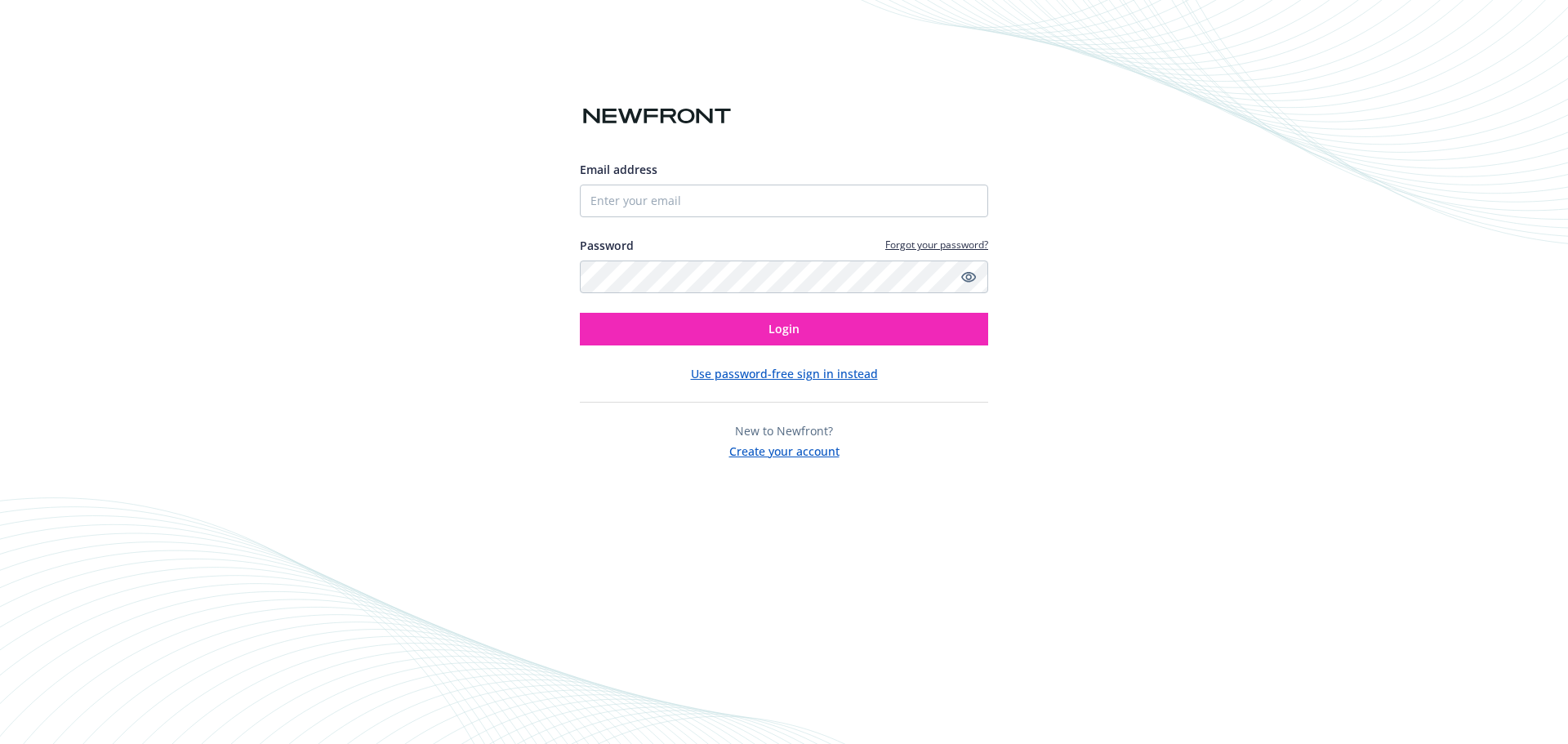
click at [955, 204] on input "Email address" at bounding box center [784, 201] width 409 height 33
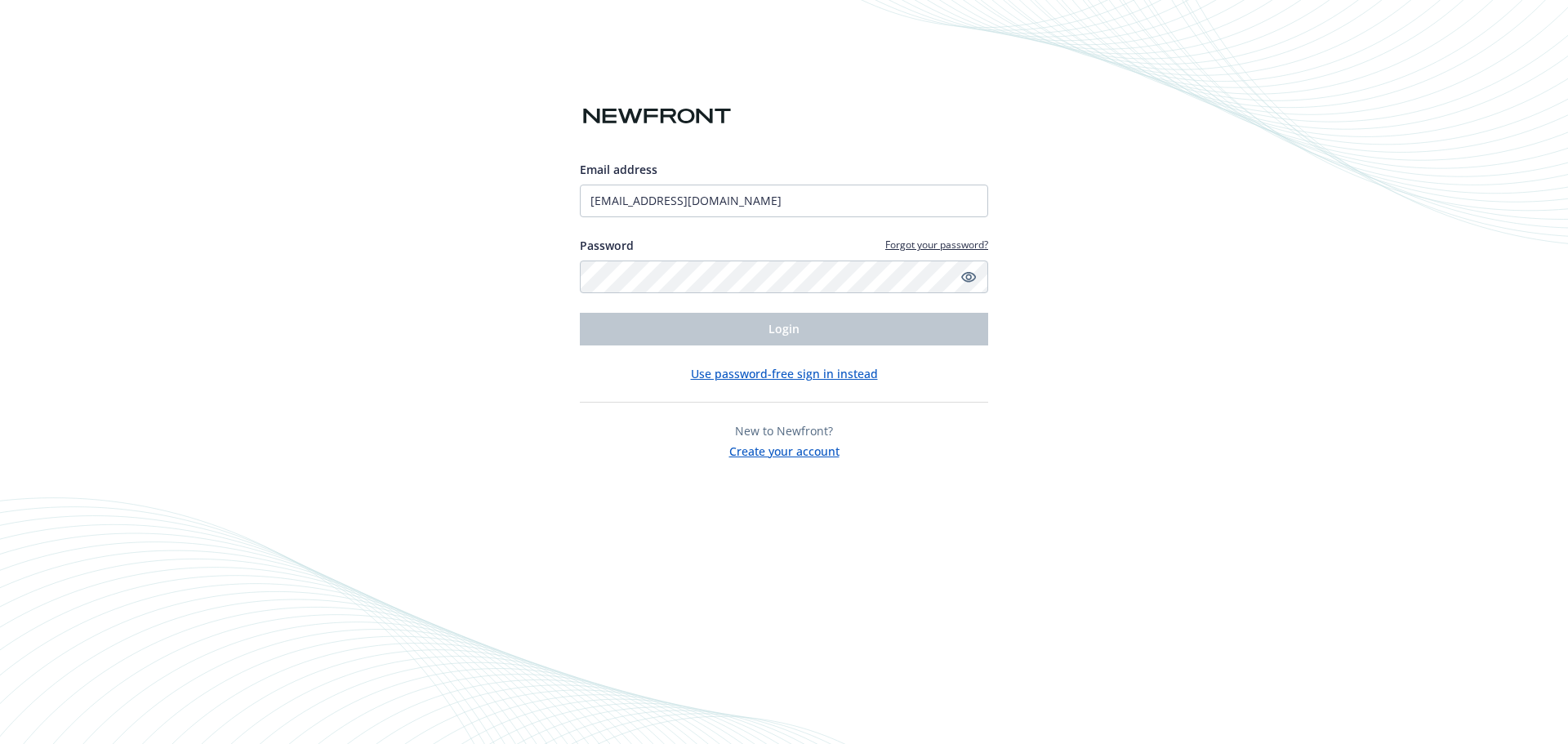
type input "[EMAIL_ADDRESS][DOMAIN_NAME]"
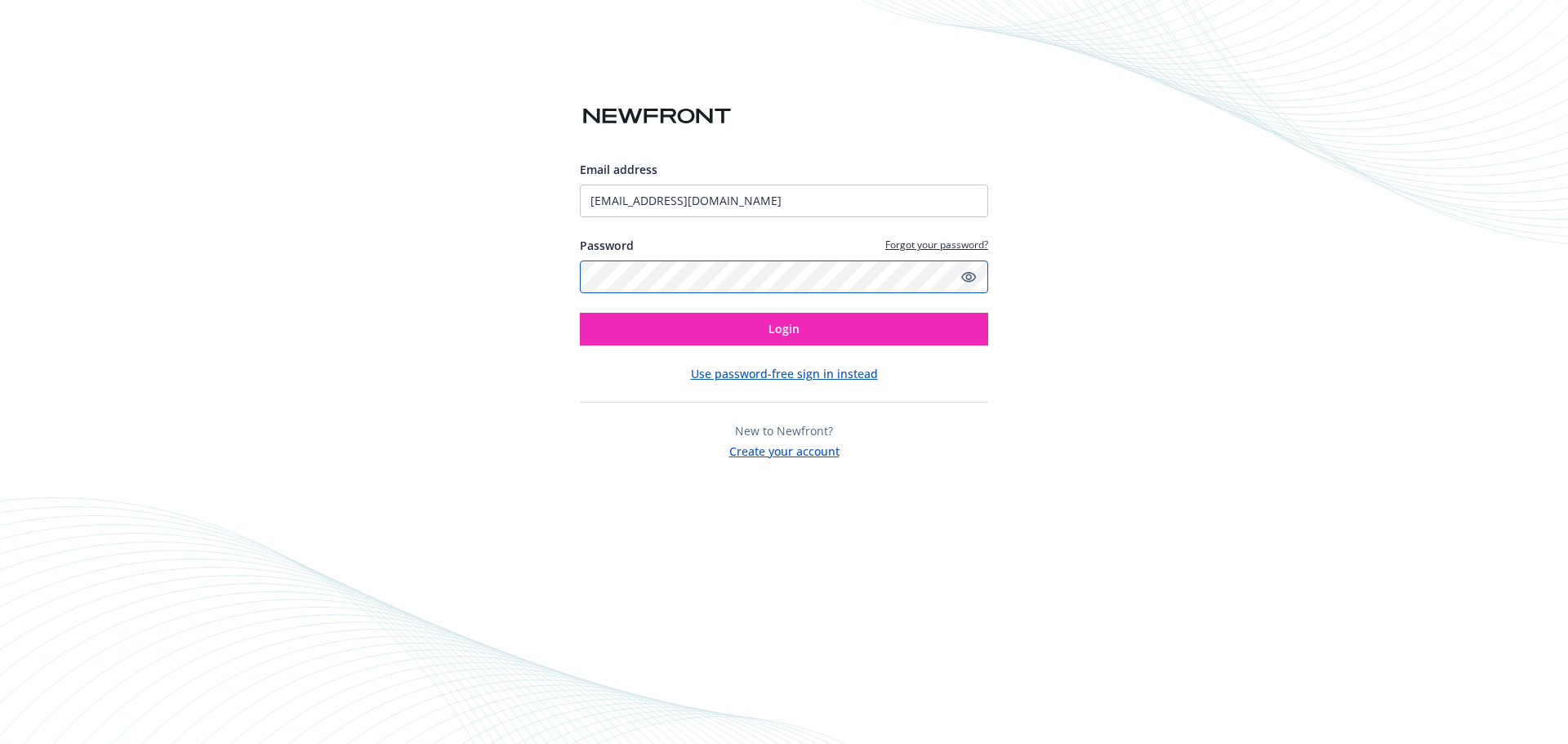
click at [580, 313] on button "Login" at bounding box center [784, 329] width 409 height 33
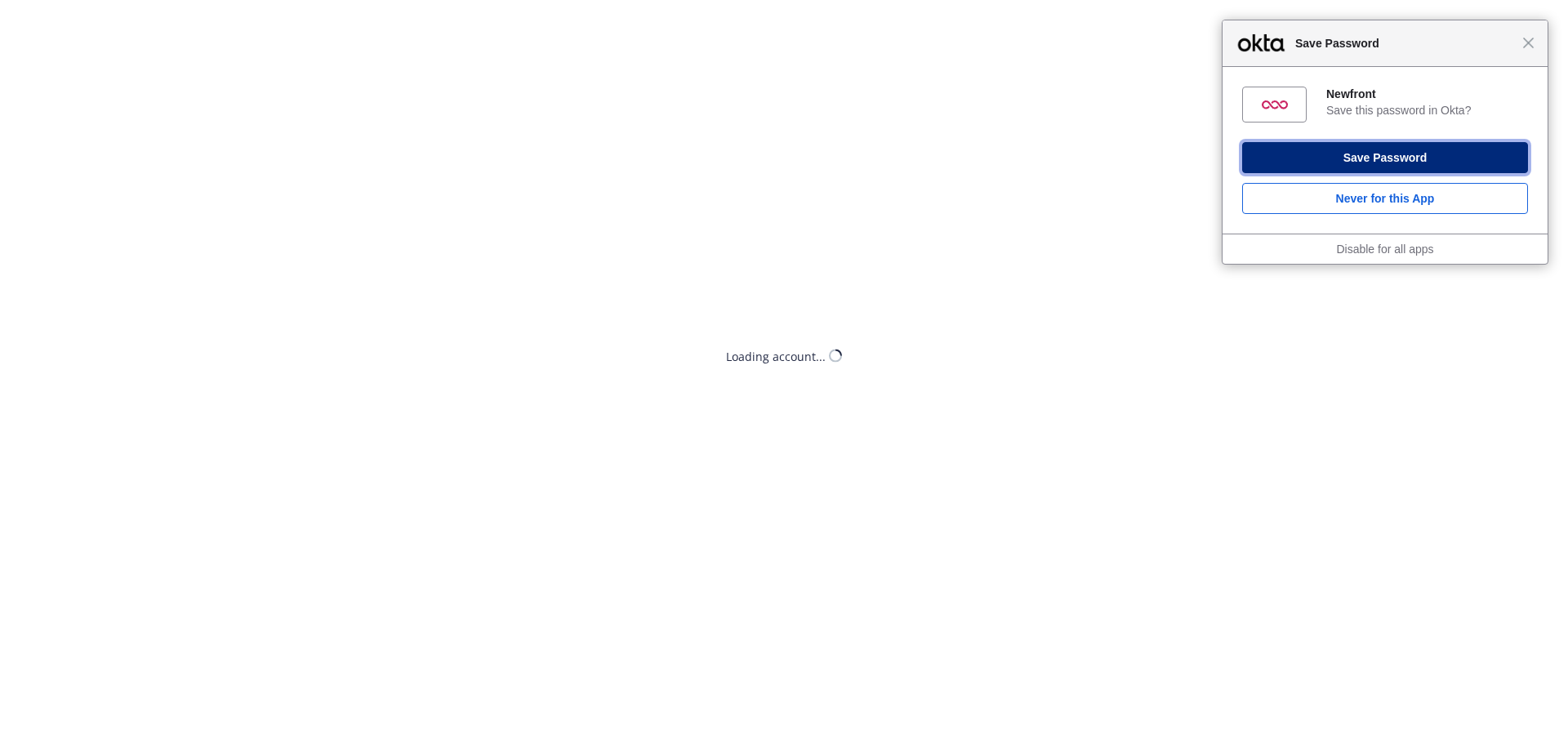
click at [1409, 162] on button "Save Password" at bounding box center [1385, 157] width 286 height 31
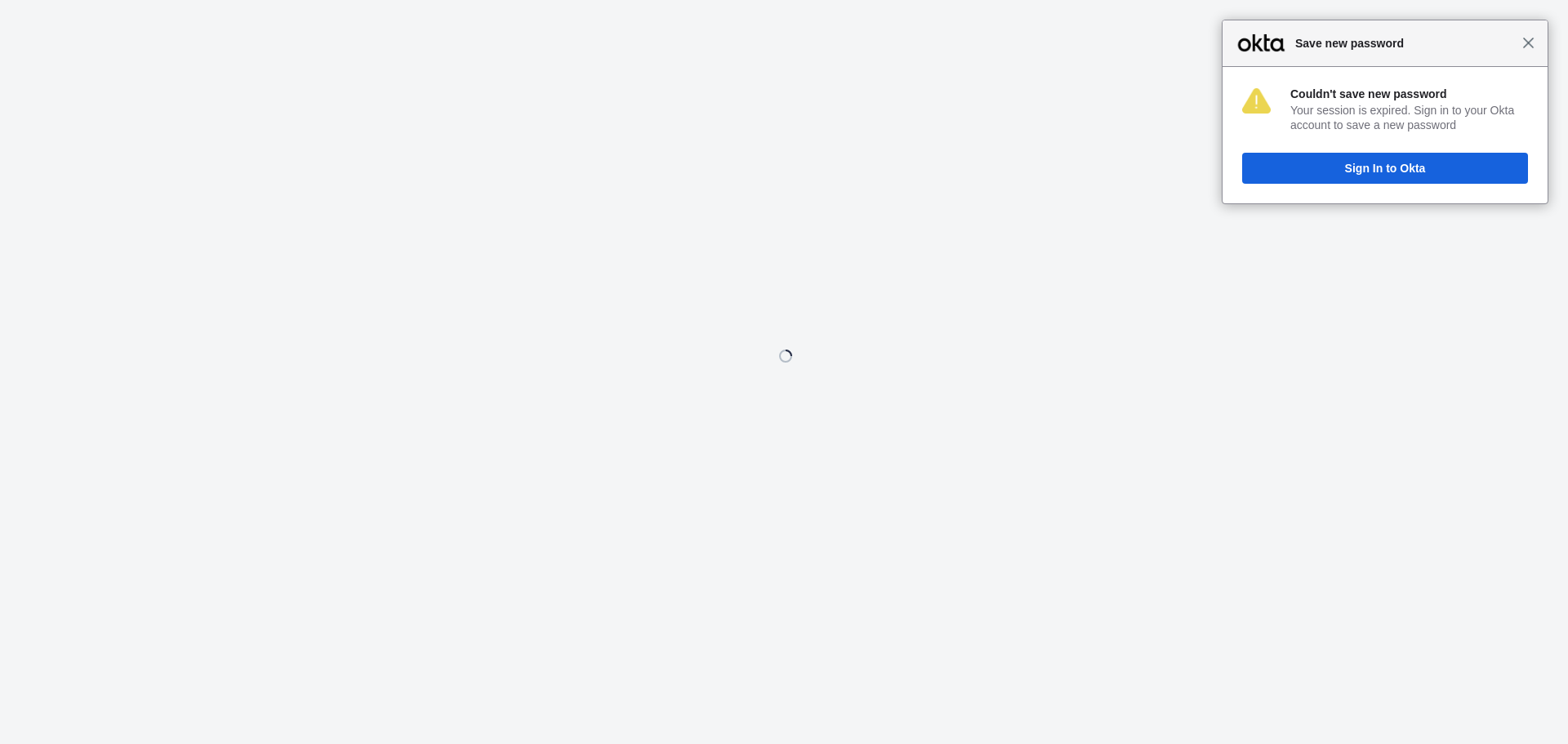
click at [1530, 45] on span "Close" at bounding box center [1528, 43] width 13 height 13
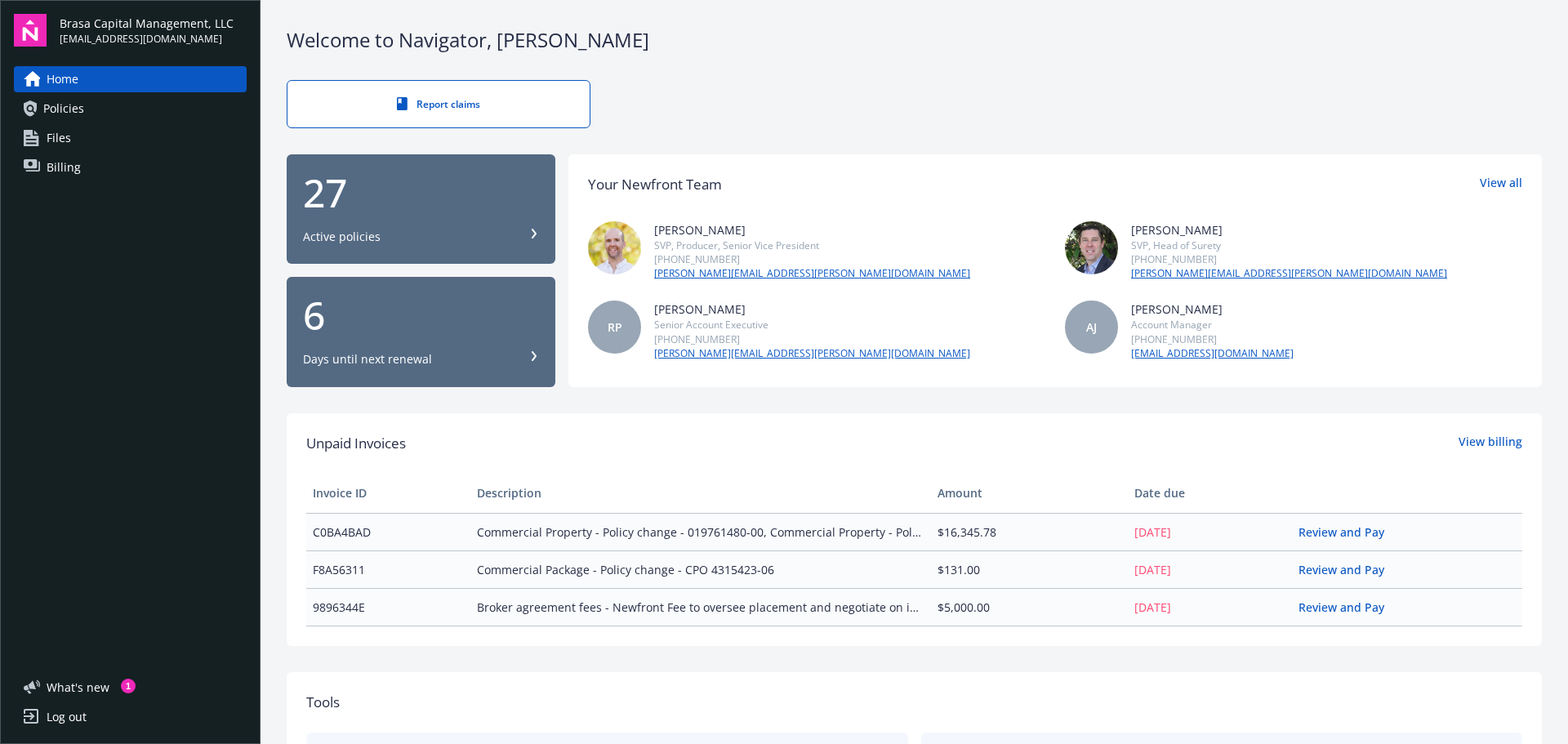
click at [519, 225] on div "27 Active policies" at bounding box center [421, 209] width 236 height 72
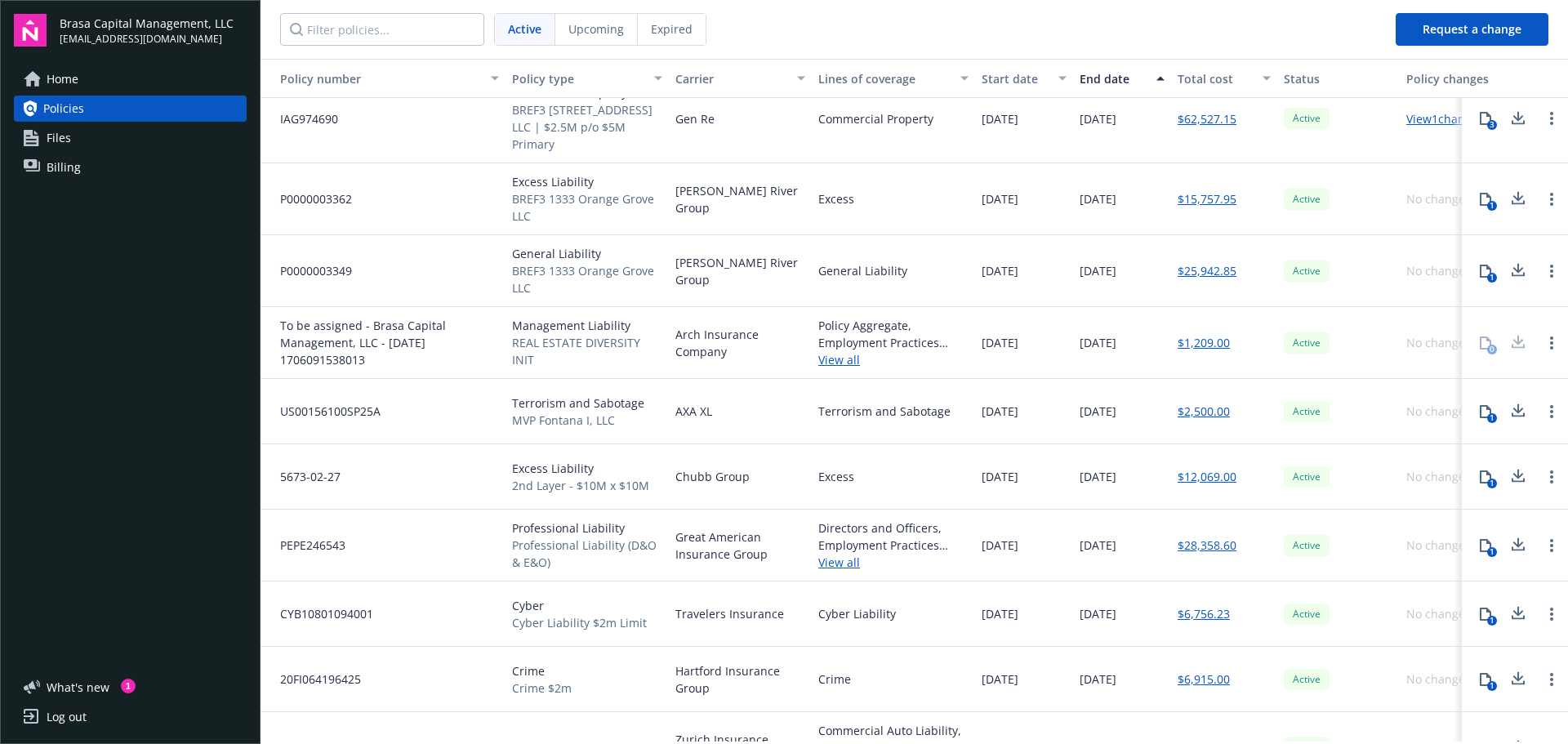
scroll to position [572, 0]
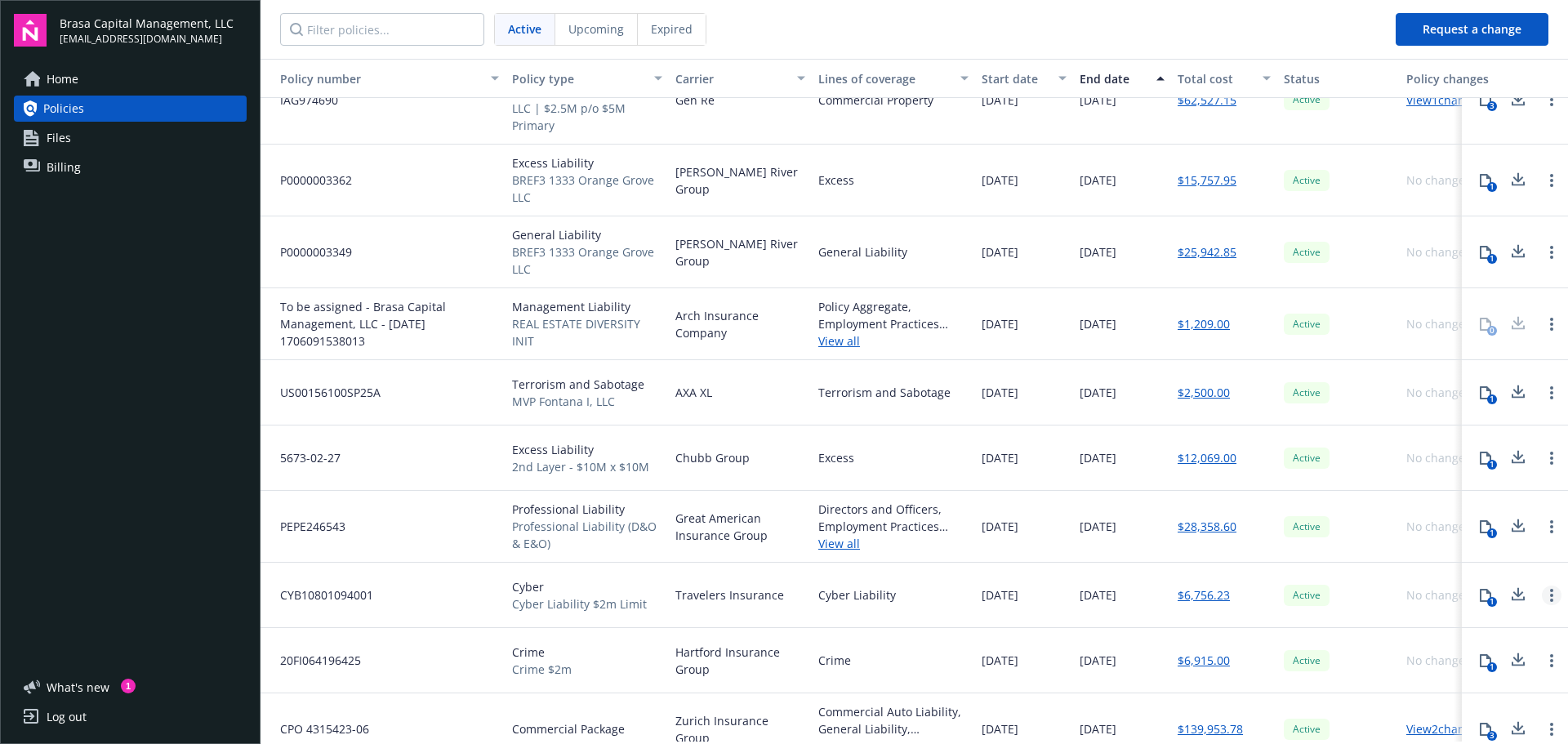
click at [1542, 597] on link "Open options" at bounding box center [1552, 595] width 19 height 19
click at [721, 603] on span "Travelers Insurance" at bounding box center [729, 595] width 108 height 17
click at [1509, 596] on icon at bounding box center [1519, 594] width 19 height 20
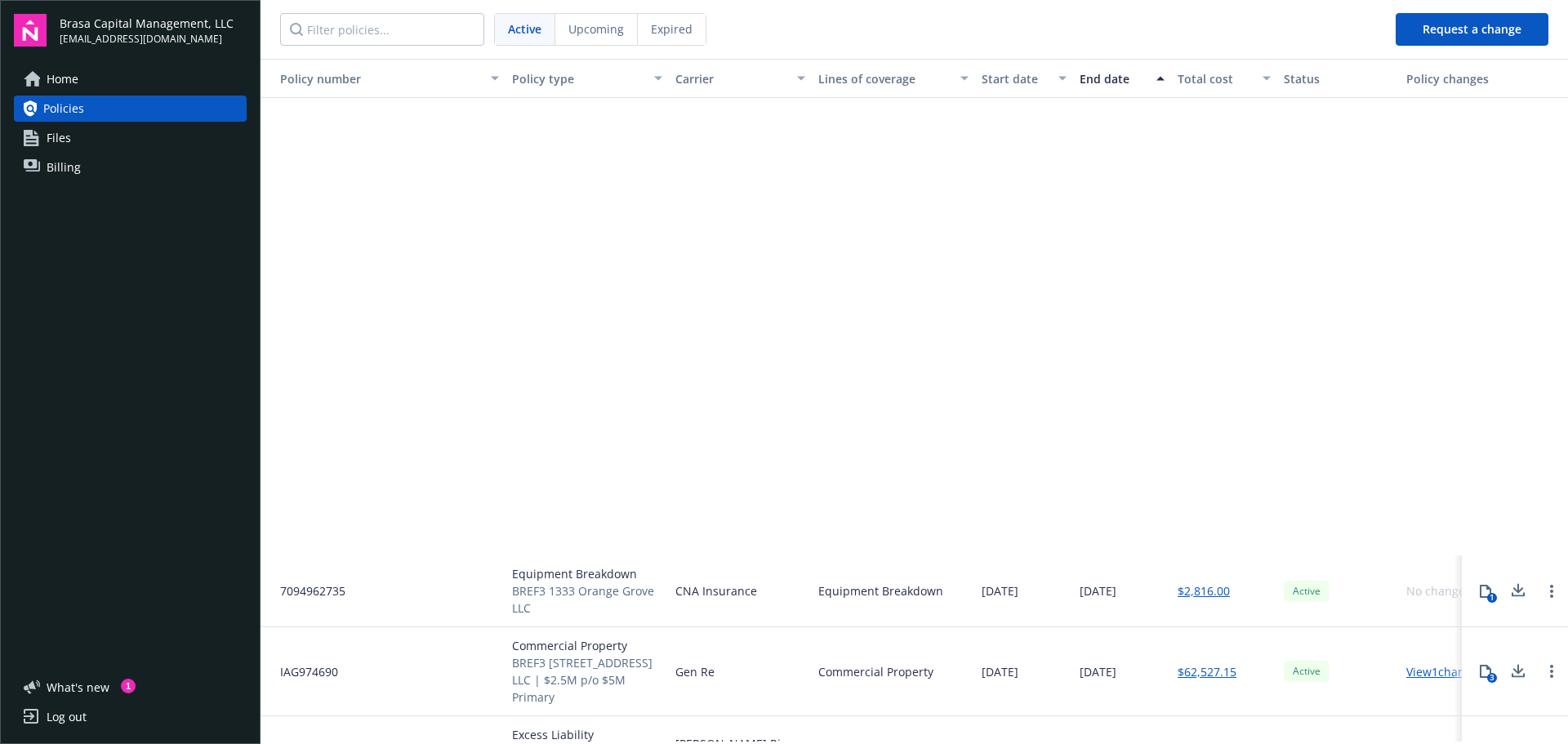
scroll to position [572, 0]
